Goal: Task Accomplishment & Management: Manage account settings

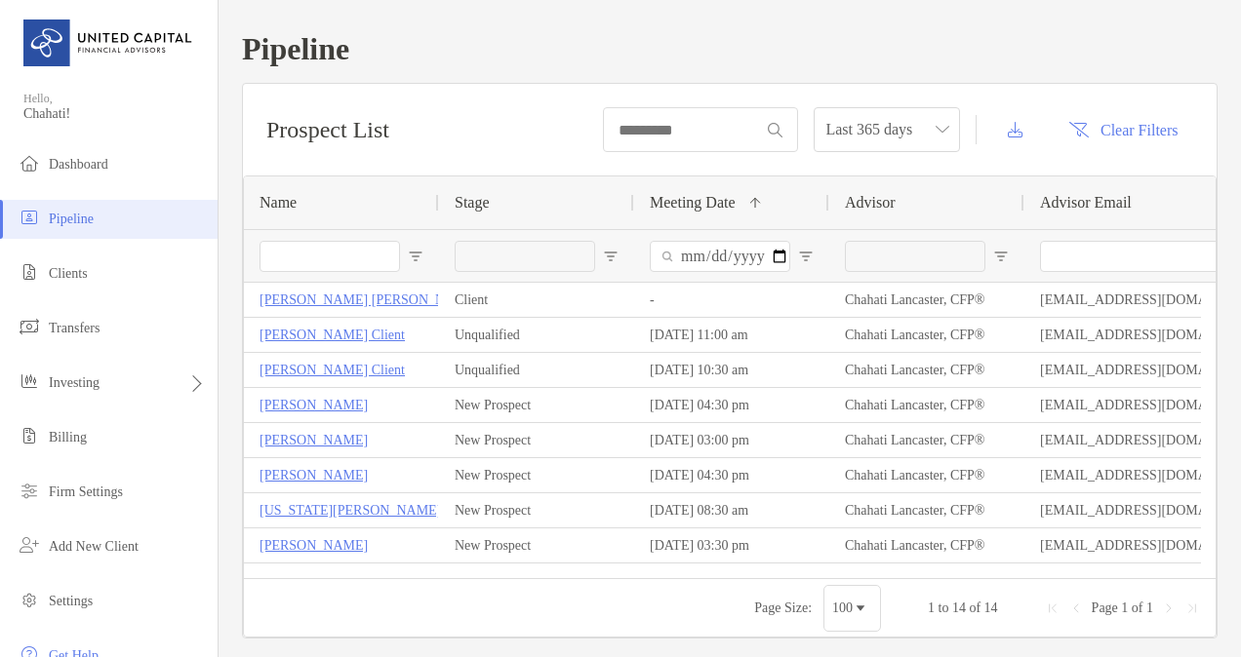
click at [608, 256] on span "Open Filter Menu" at bounding box center [611, 257] width 16 height 16
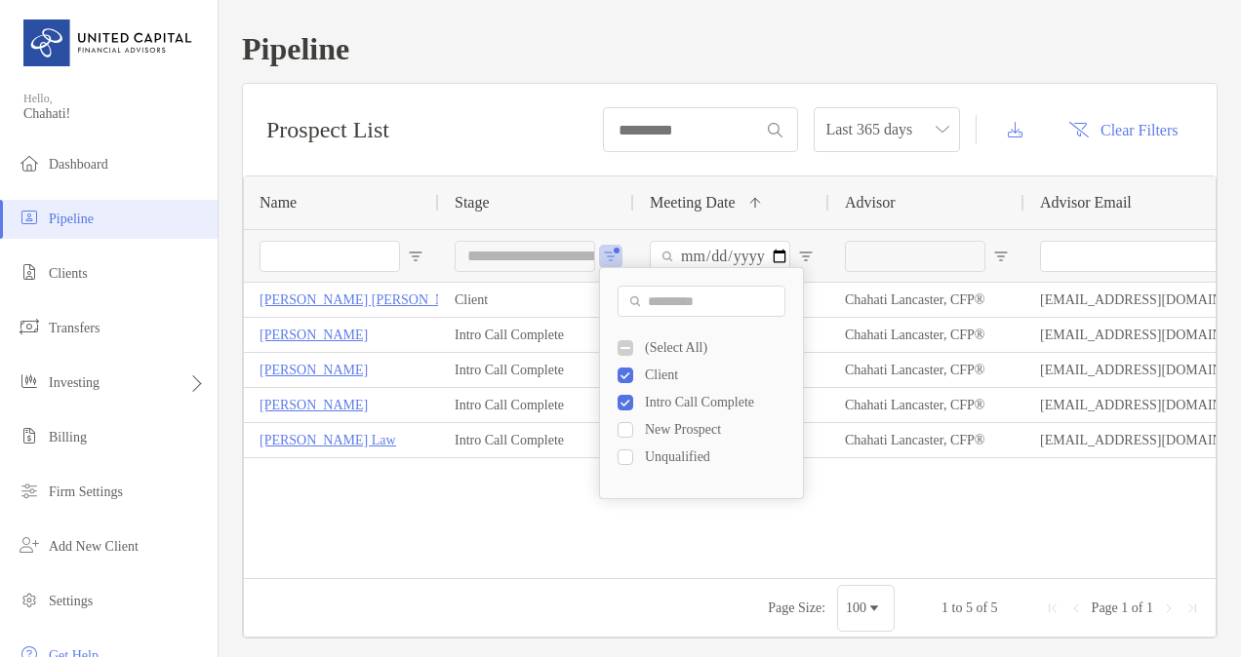
type input "**********"
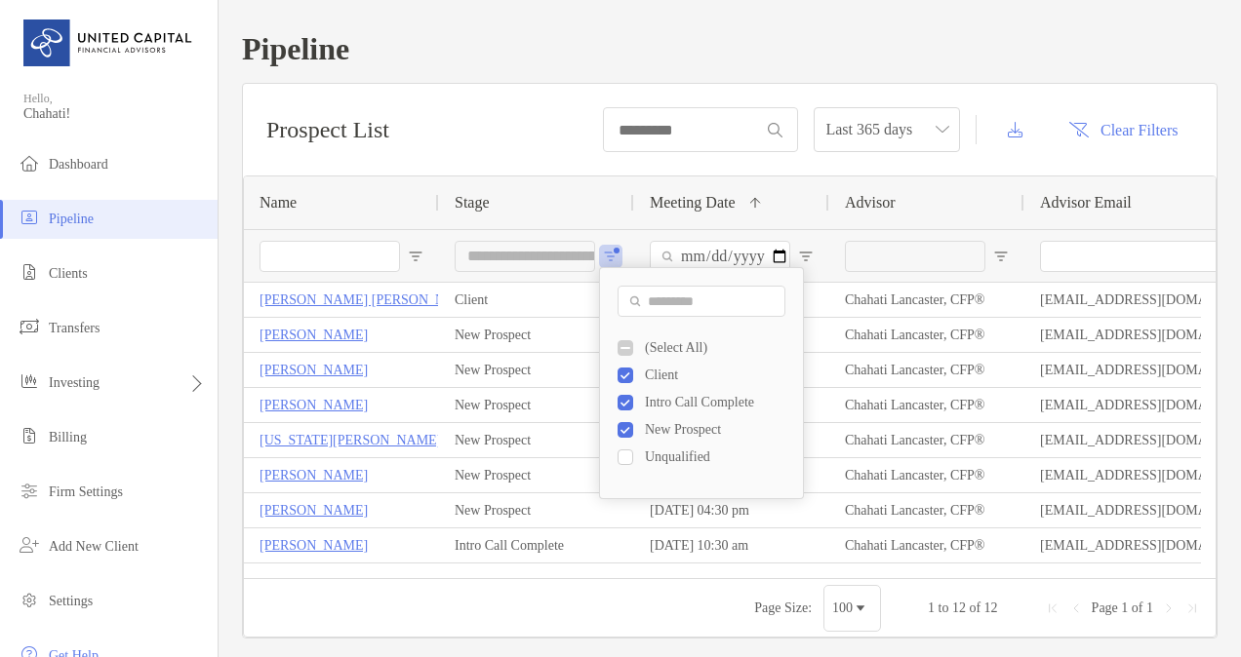
click at [1214, 154] on div "**********" at bounding box center [730, 335] width 1022 height 670
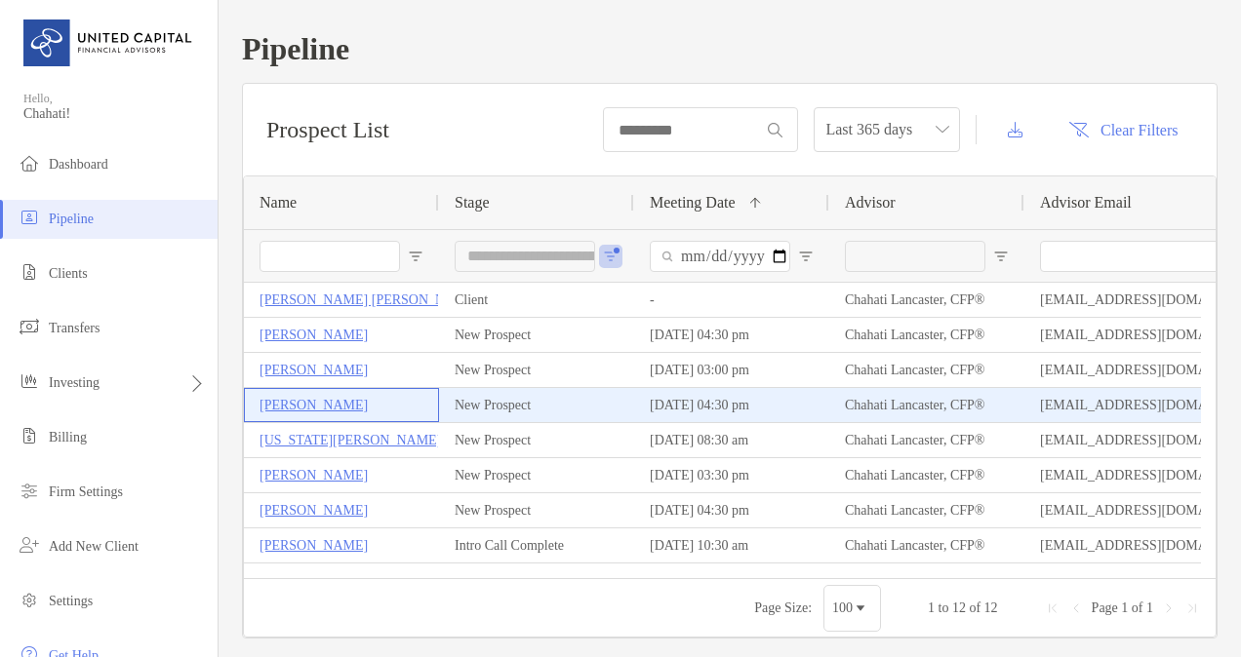
click at [339, 401] on p "[PERSON_NAME]" at bounding box center [313, 405] width 108 height 24
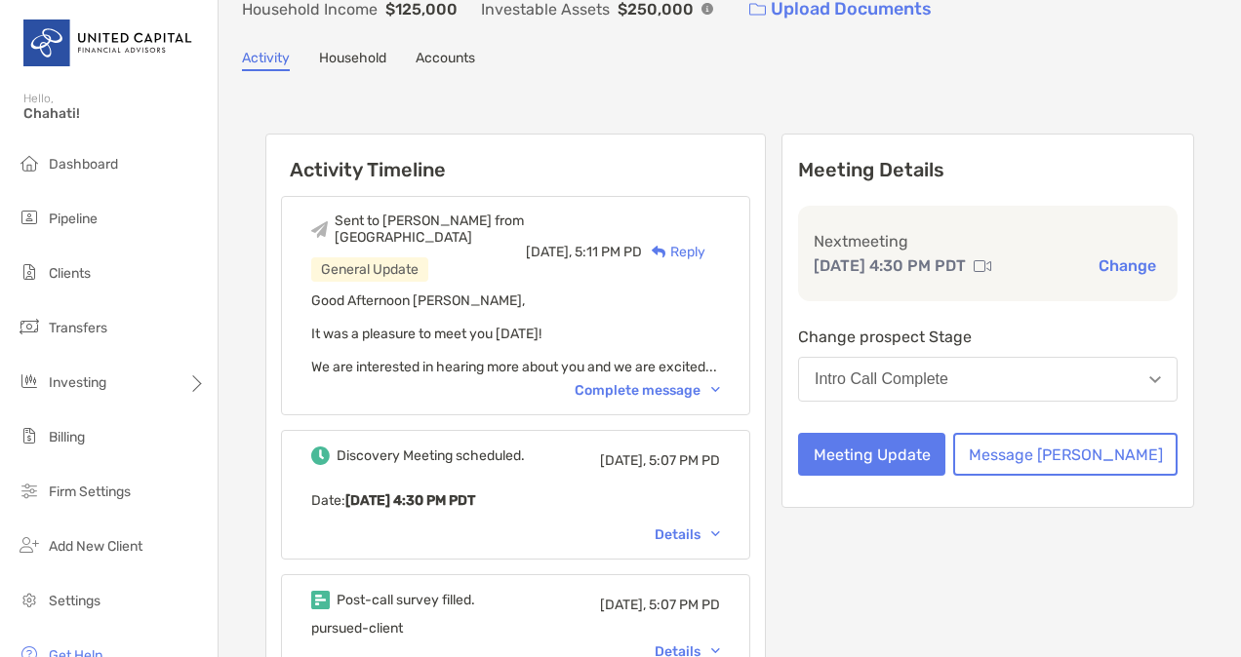
scroll to position [134, 0]
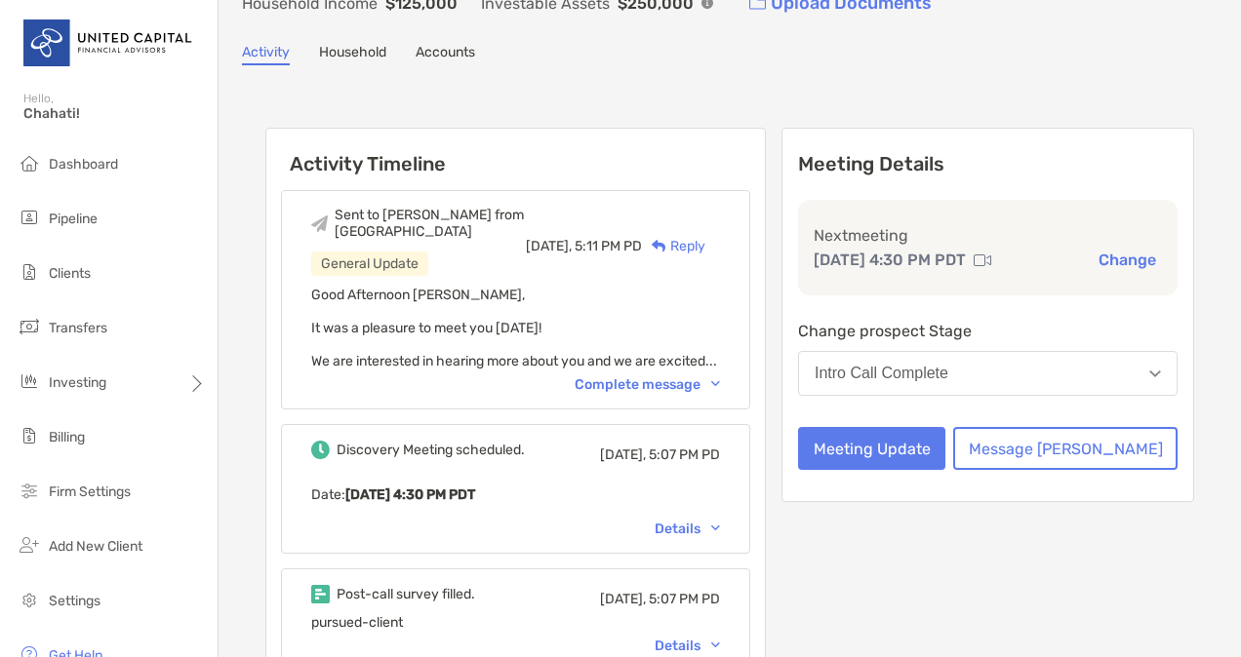
click at [1073, 388] on button "Intro Call Complete" at bounding box center [987, 373] width 379 height 45
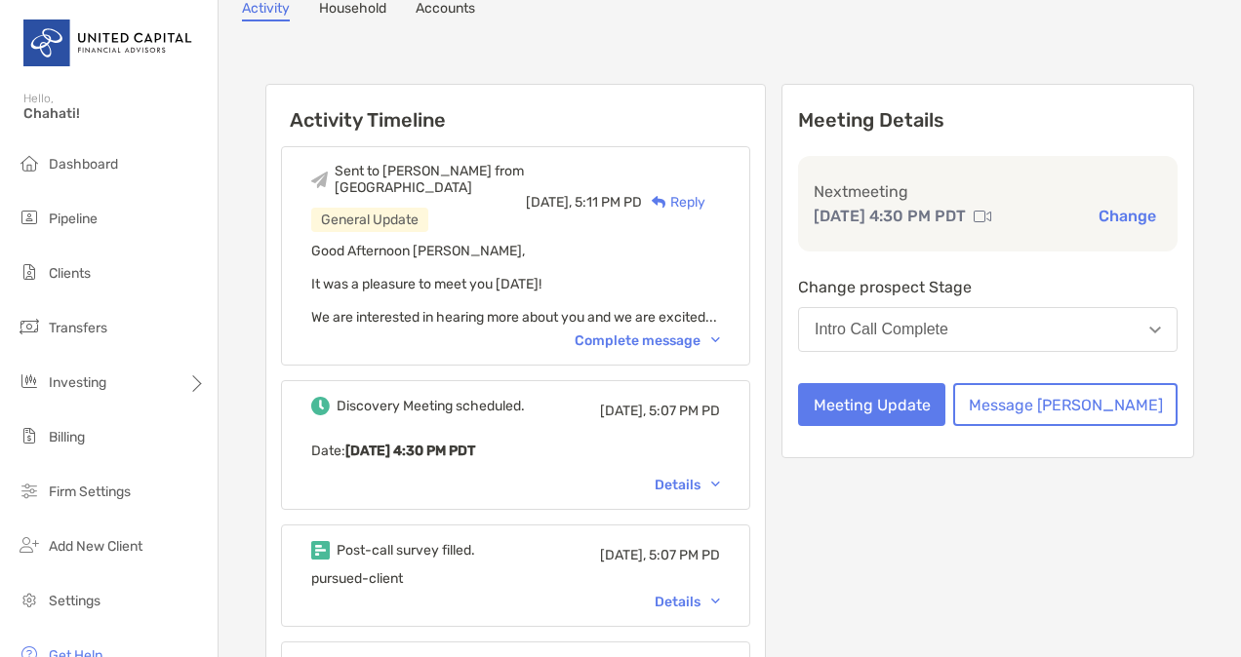
scroll to position [174, 0]
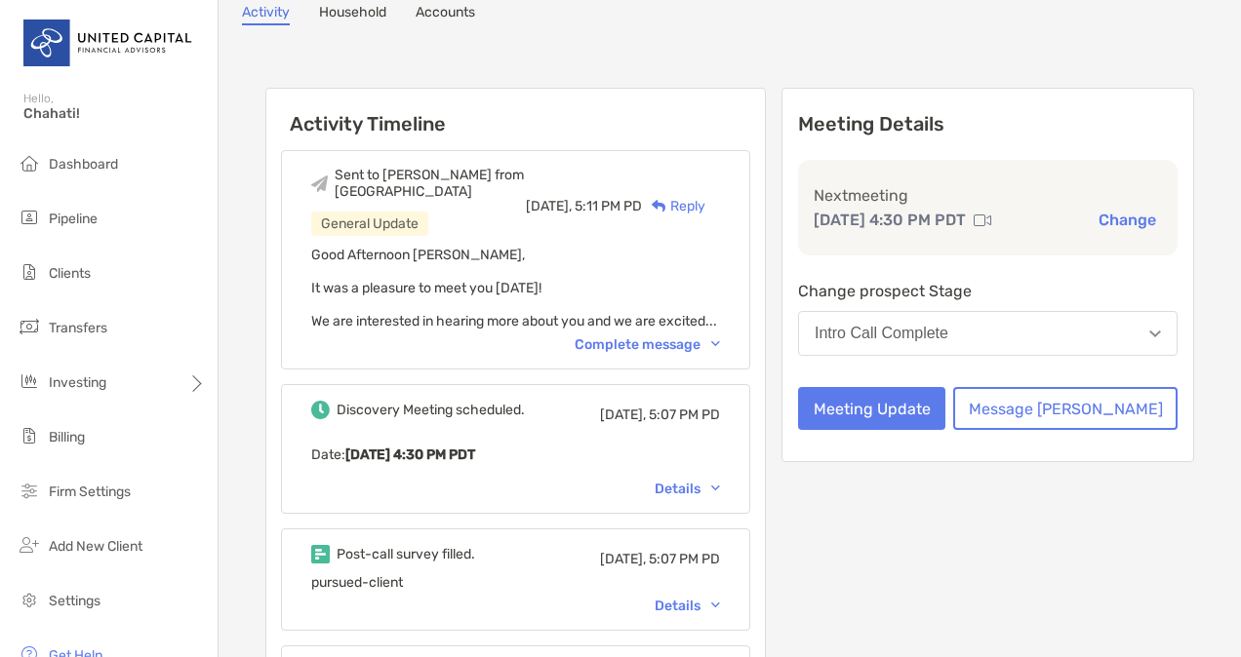
click at [1135, 354] on button "Intro Call Complete" at bounding box center [987, 333] width 379 height 45
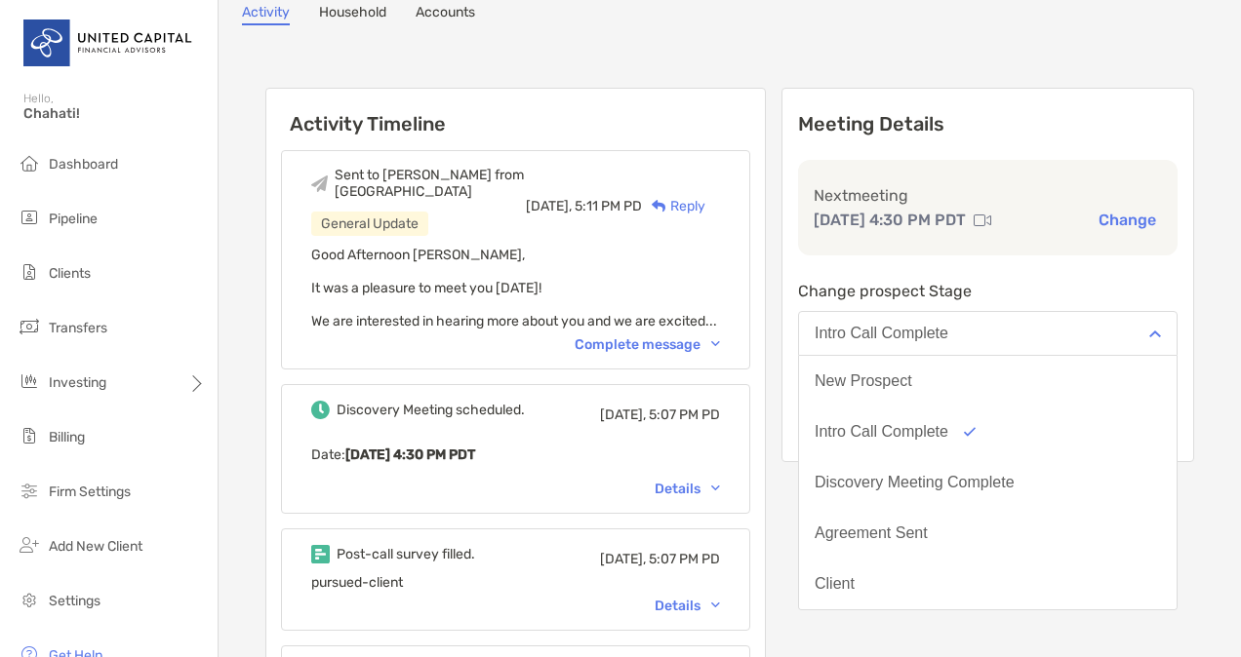
click at [1209, 238] on div "Alan Hotchkiss Open Account Transfer Funds hotchkiss.alan@gmail.com (510) 415-8…" at bounding box center [730, 632] width 1022 height 1612
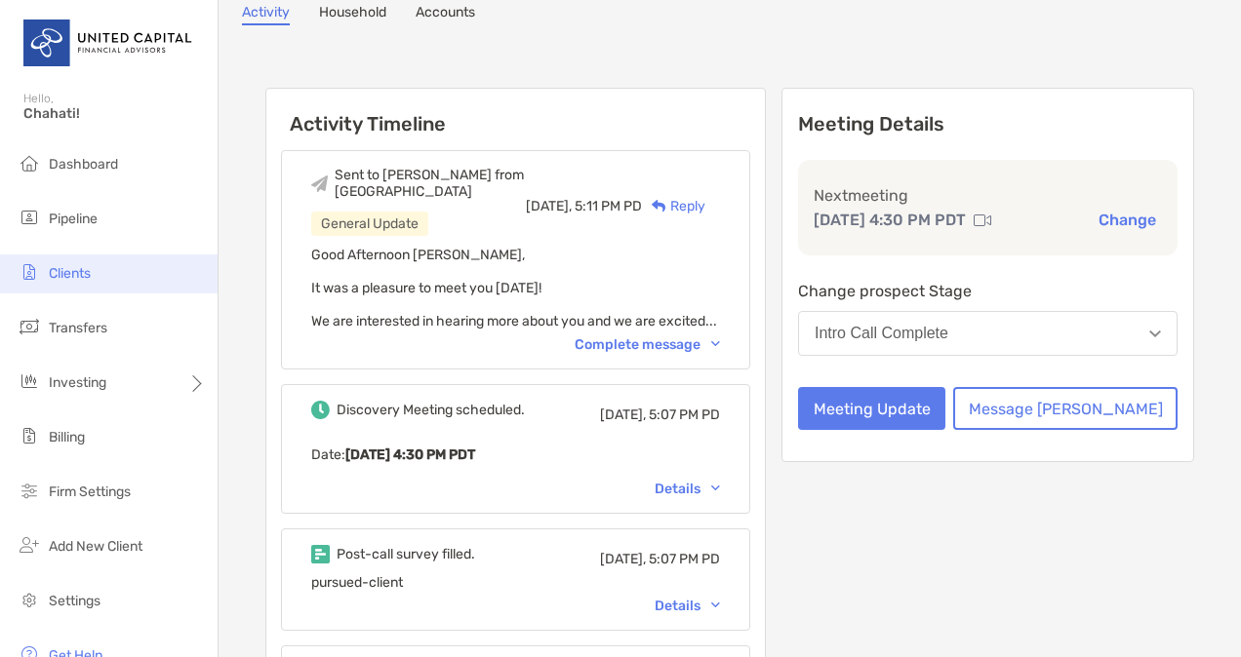
click at [83, 271] on span "Clients" at bounding box center [70, 273] width 42 height 17
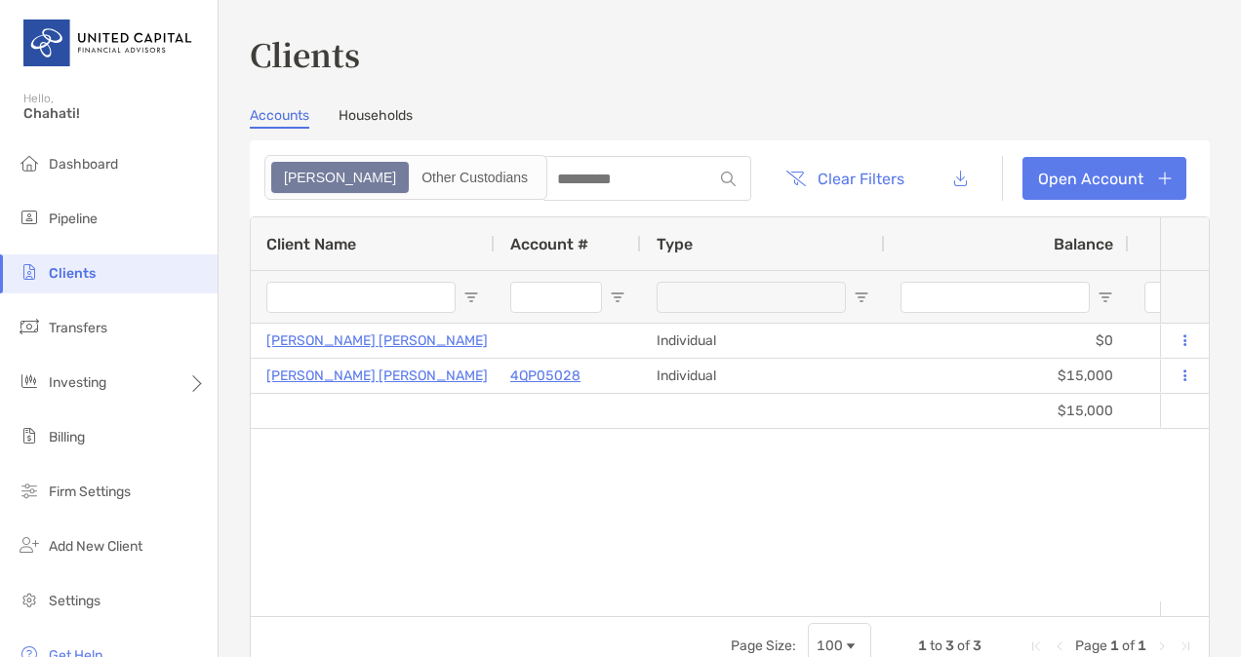
click at [445, 263] on div "Client Name" at bounding box center [372, 244] width 213 height 53
click at [101, 175] on li "Dashboard" at bounding box center [109, 164] width 218 height 39
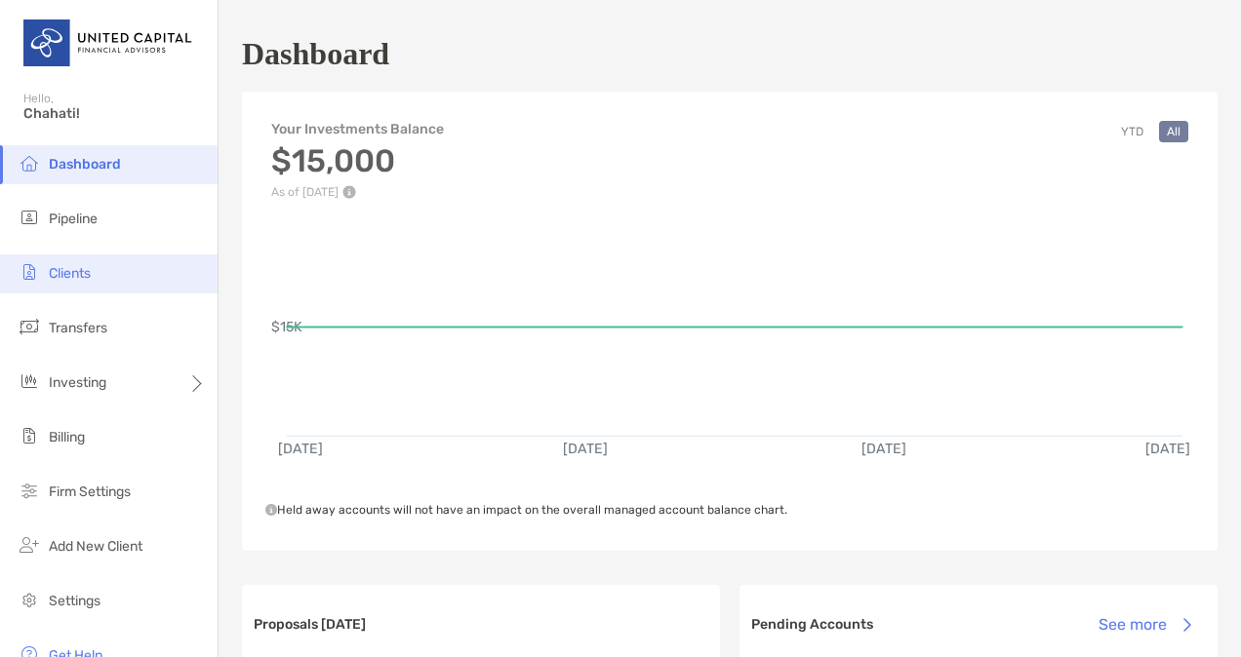
click at [89, 270] on span "Clients" at bounding box center [70, 273] width 42 height 17
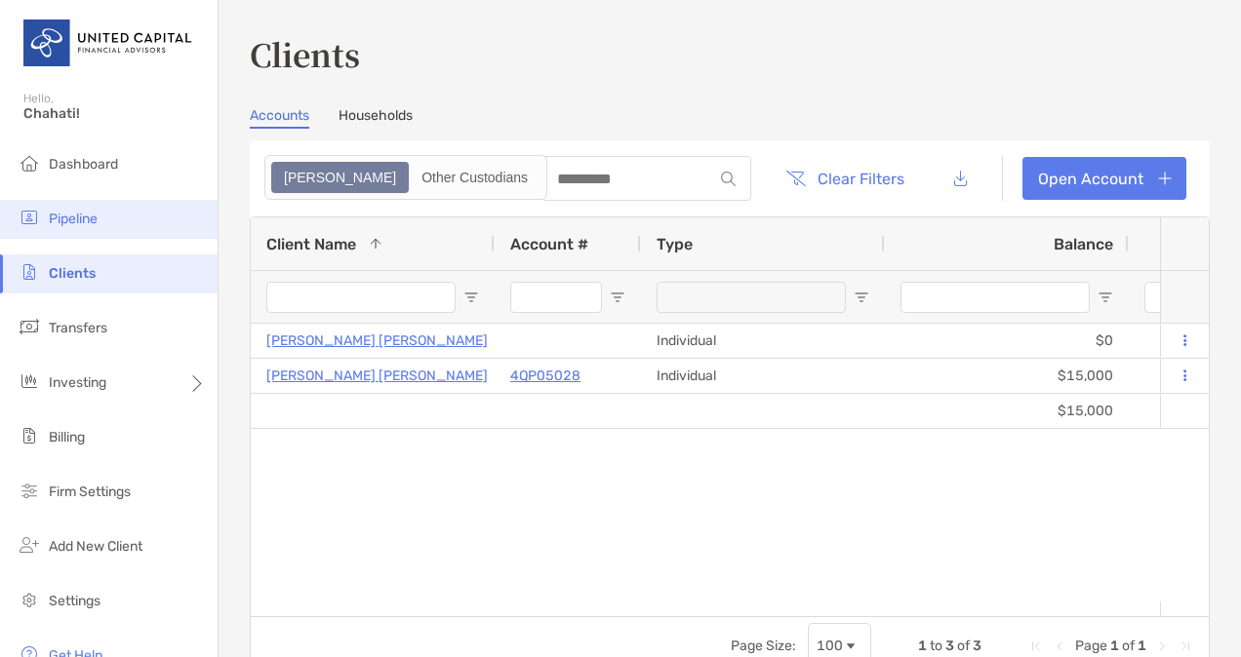
click at [78, 222] on span "Pipeline" at bounding box center [73, 219] width 49 height 17
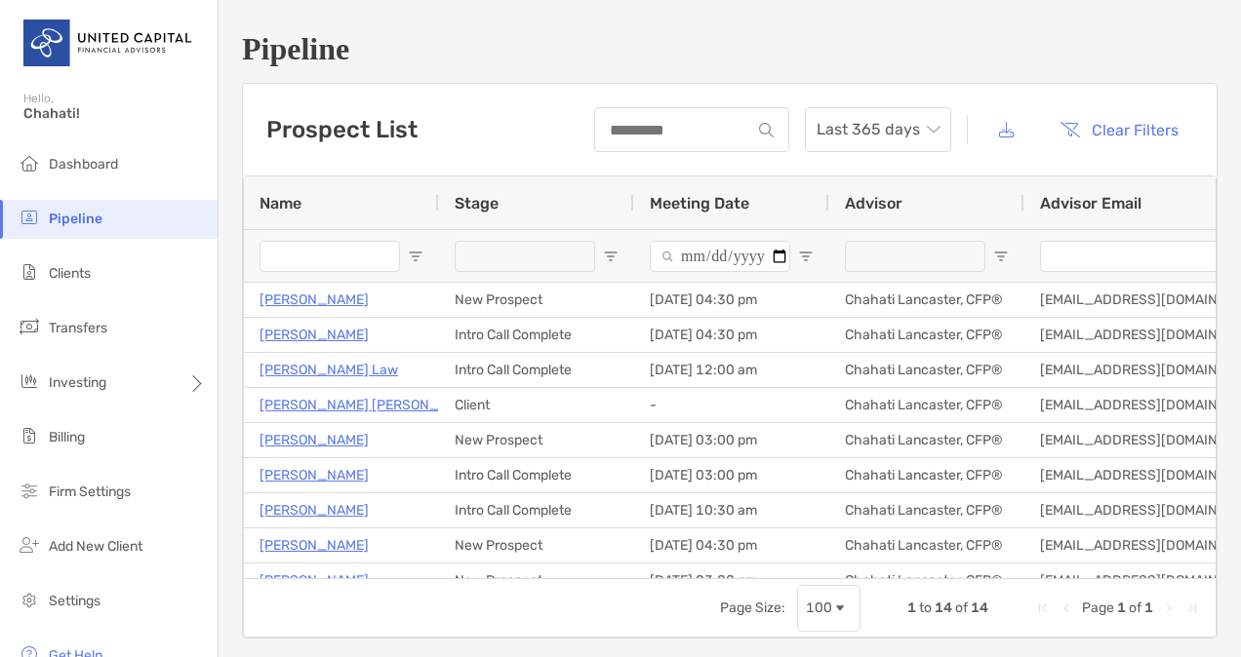
type input "**********"
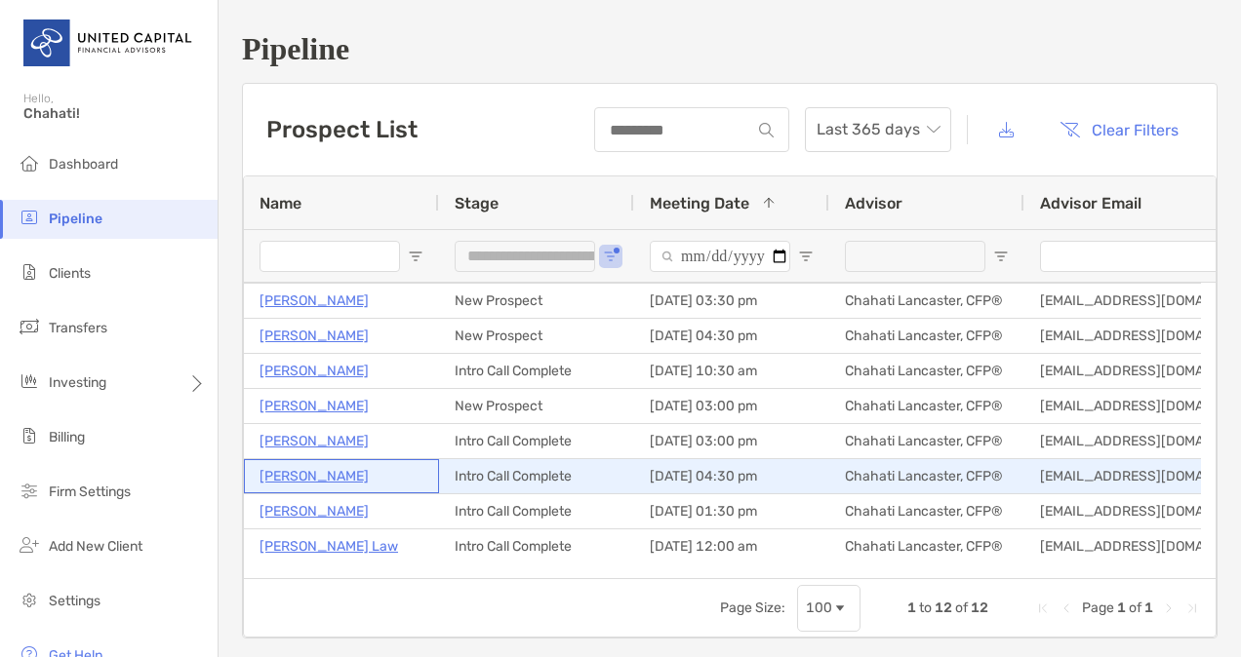
click at [316, 474] on p "[PERSON_NAME]" at bounding box center [313, 476] width 109 height 24
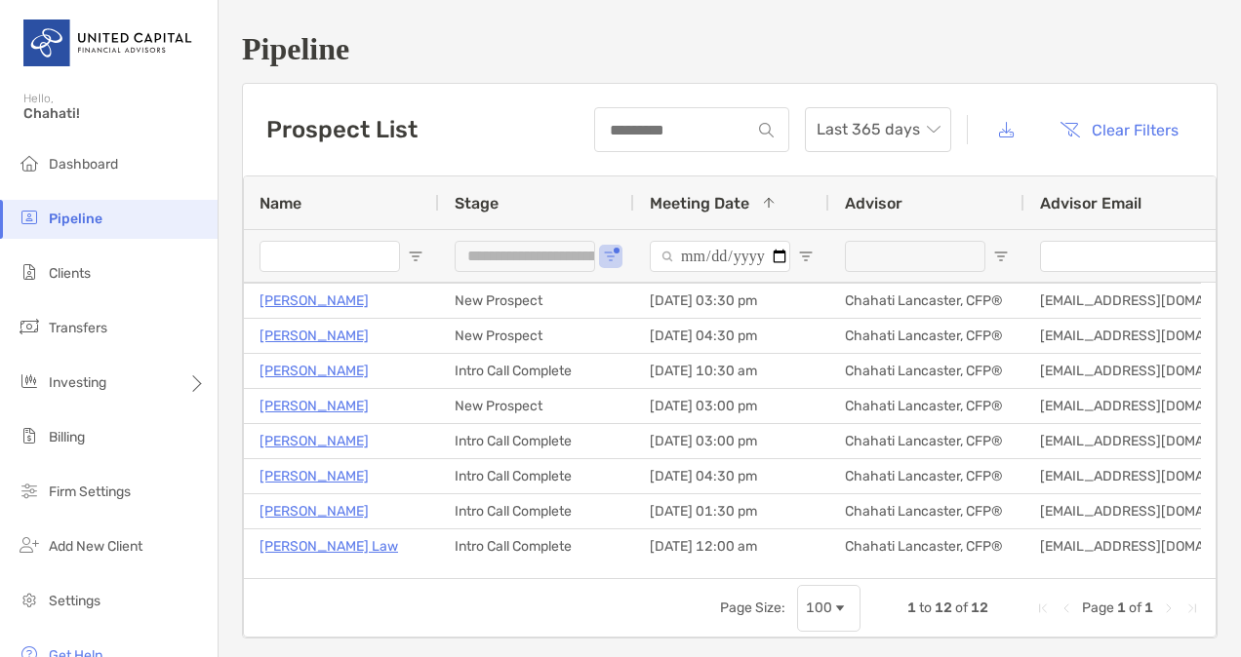
click at [501, 597] on div "Page Size: 100 1 to 12 of 12 Page 1 of 1" at bounding box center [730, 607] width 972 height 59
